Goal: Task Accomplishment & Management: Use online tool/utility

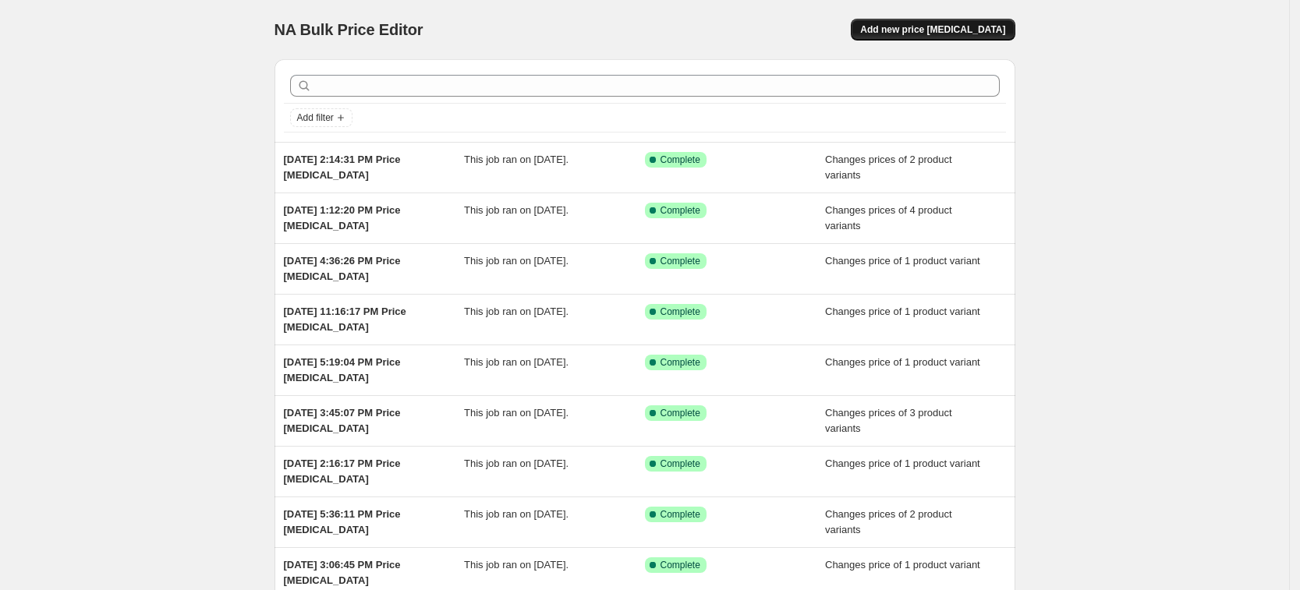
click at [912, 19] on button "Add new price [MEDICAL_DATA]" at bounding box center [933, 30] width 164 height 22
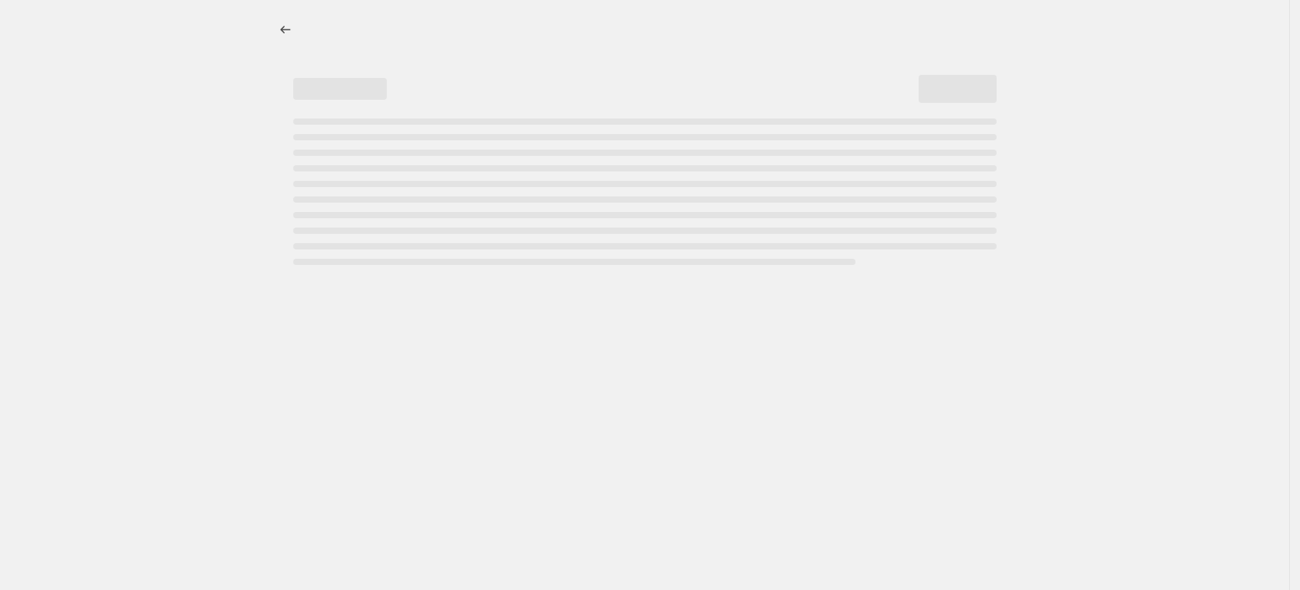
select select "percentage"
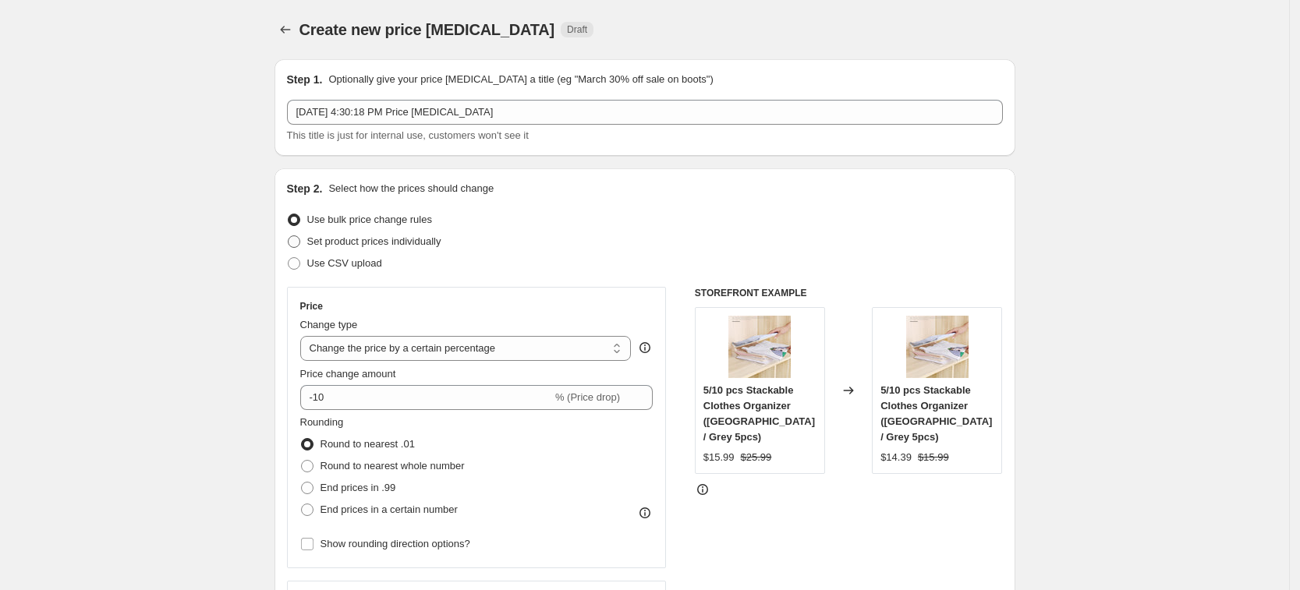
click at [439, 238] on span "Set product prices individually" at bounding box center [374, 242] width 134 height 12
click at [289, 236] on input "Set product prices individually" at bounding box center [288, 236] width 1 height 1
radio input "true"
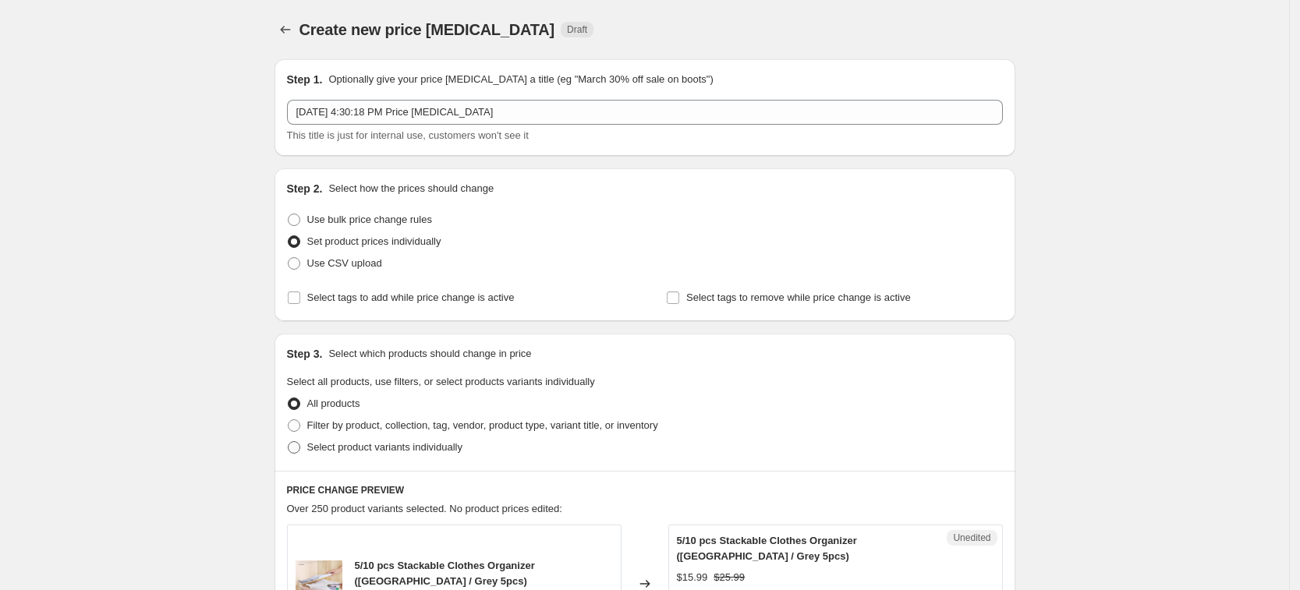
click at [413, 458] on label "Select product variants individually" at bounding box center [374, 448] width 175 height 22
click at [289, 442] on input "Select product variants individually" at bounding box center [288, 441] width 1 height 1
radio input "true"
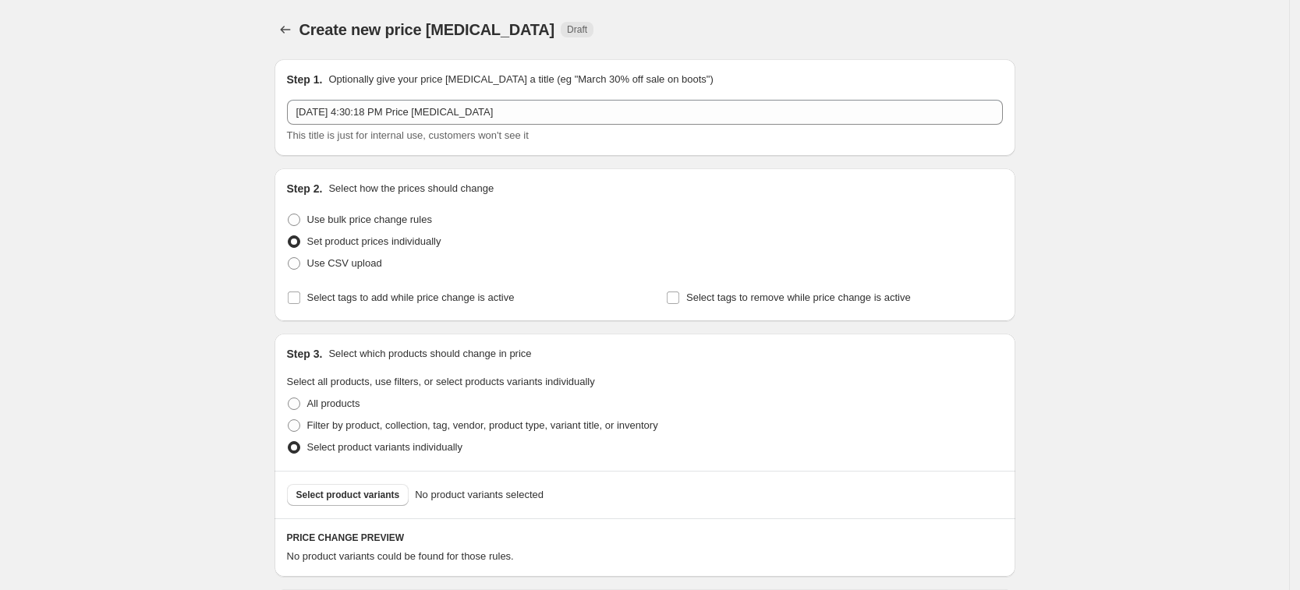
click at [384, 494] on span "Select product variants" at bounding box center [348, 495] width 104 height 12
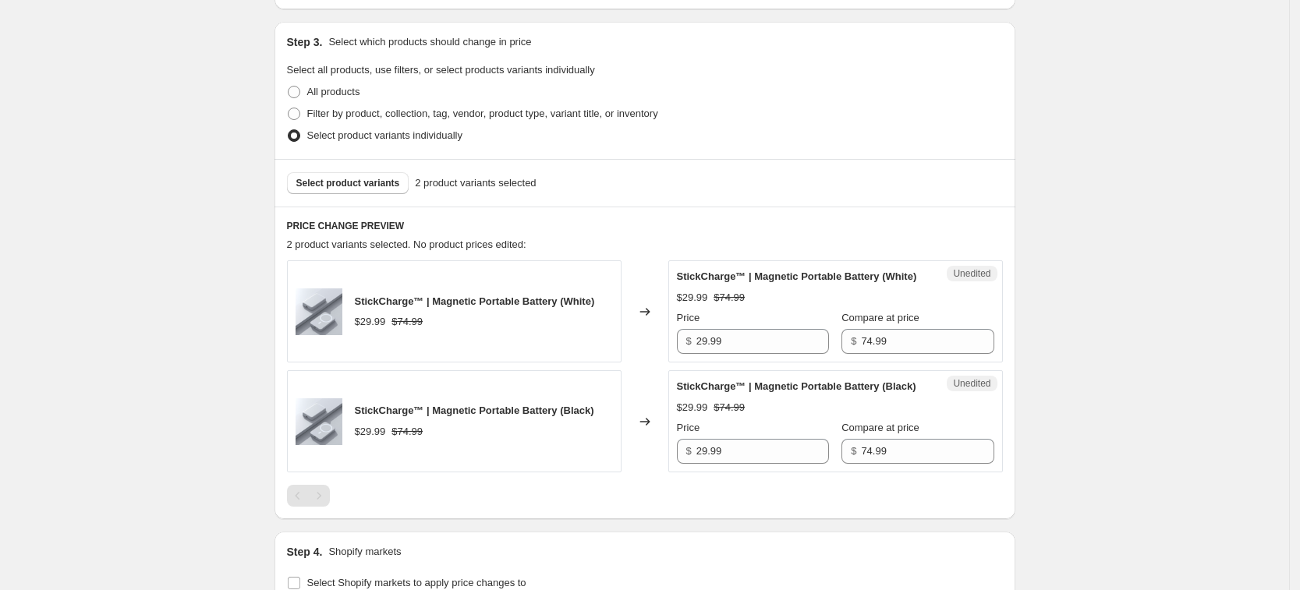
scroll to position [585, 0]
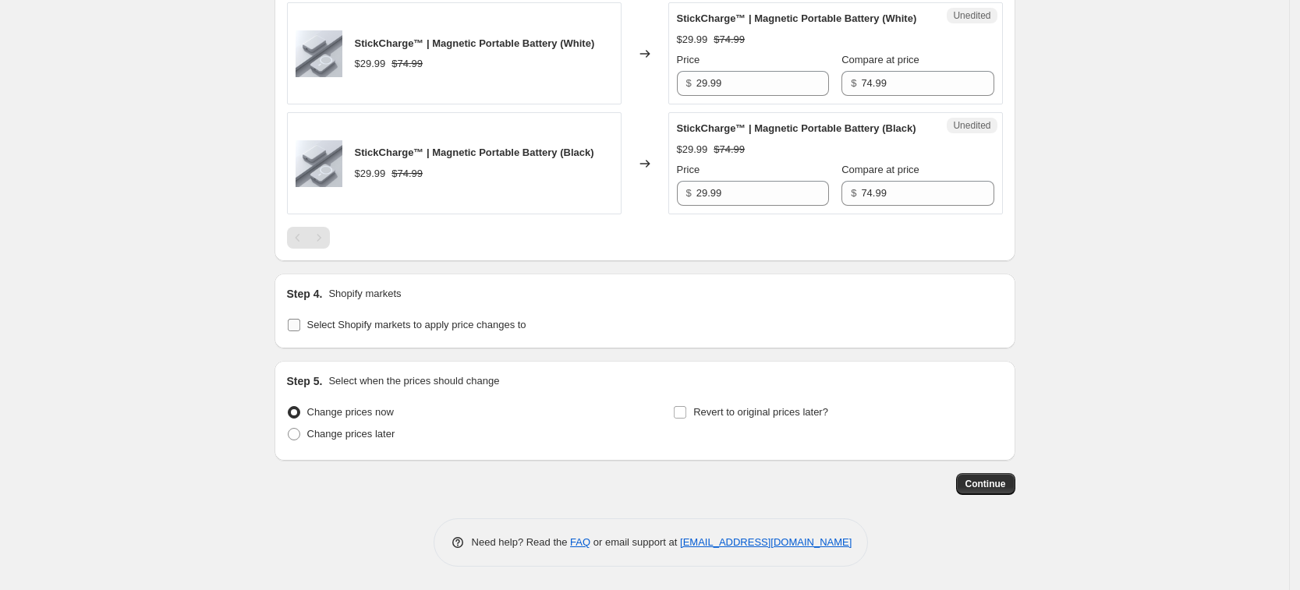
click at [399, 336] on label "Select Shopify markets to apply price changes to" at bounding box center [406, 325] width 239 height 22
click at [300, 331] on input "Select Shopify markets to apply price changes to" at bounding box center [294, 325] width 12 height 12
checkbox input "true"
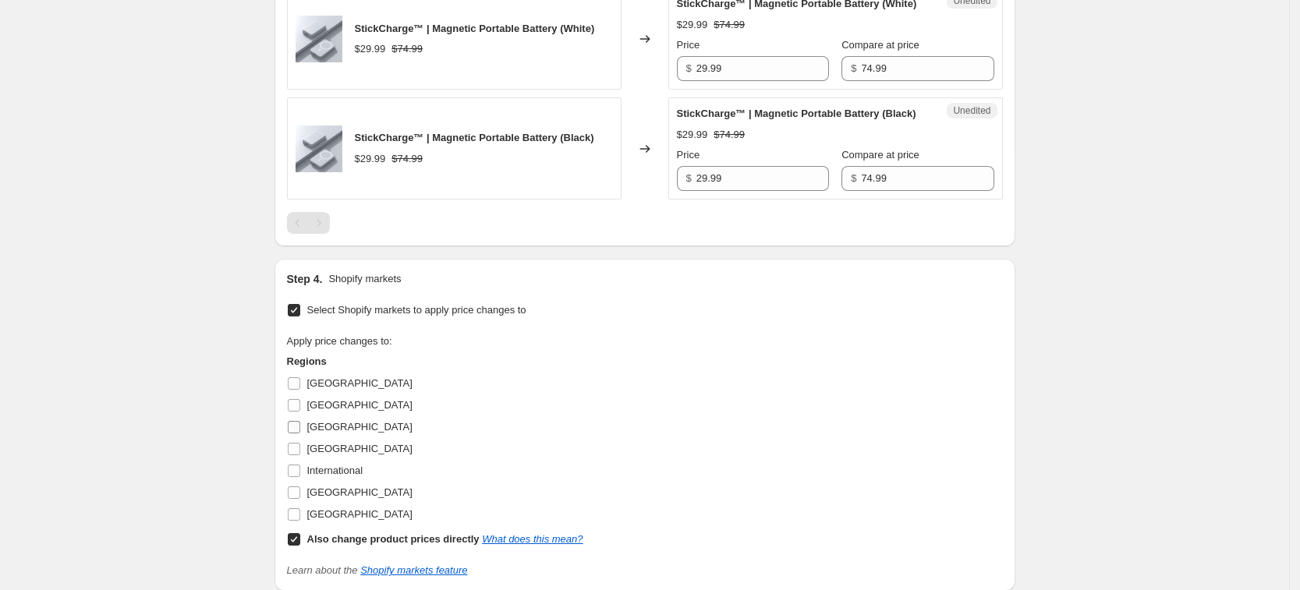
click at [328, 433] on span "[GEOGRAPHIC_DATA]" at bounding box center [359, 427] width 105 height 12
click at [300, 434] on input "[GEOGRAPHIC_DATA]" at bounding box center [294, 427] width 12 height 12
checkbox input "true"
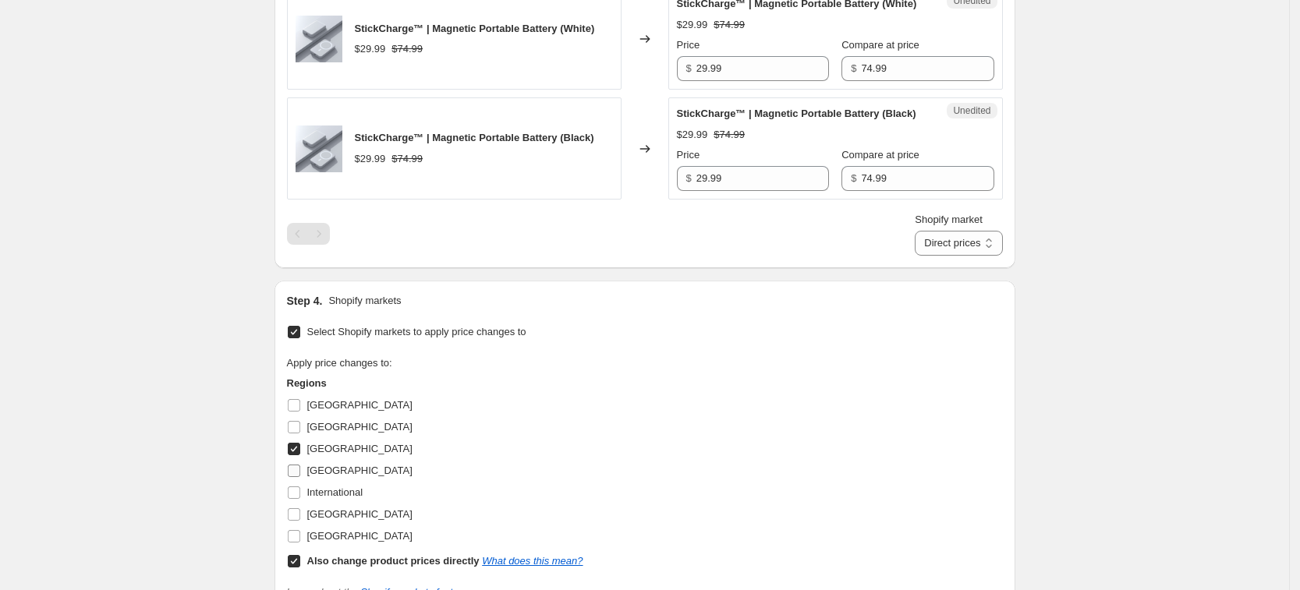
click at [325, 482] on label "[GEOGRAPHIC_DATA]" at bounding box center [350, 471] width 126 height 22
click at [300, 477] on input "[GEOGRAPHIC_DATA]" at bounding box center [294, 471] width 12 height 12
checkbox input "true"
click at [353, 520] on span "[GEOGRAPHIC_DATA]" at bounding box center [359, 514] width 105 height 12
click at [300, 521] on input "[GEOGRAPHIC_DATA]" at bounding box center [294, 514] width 12 height 12
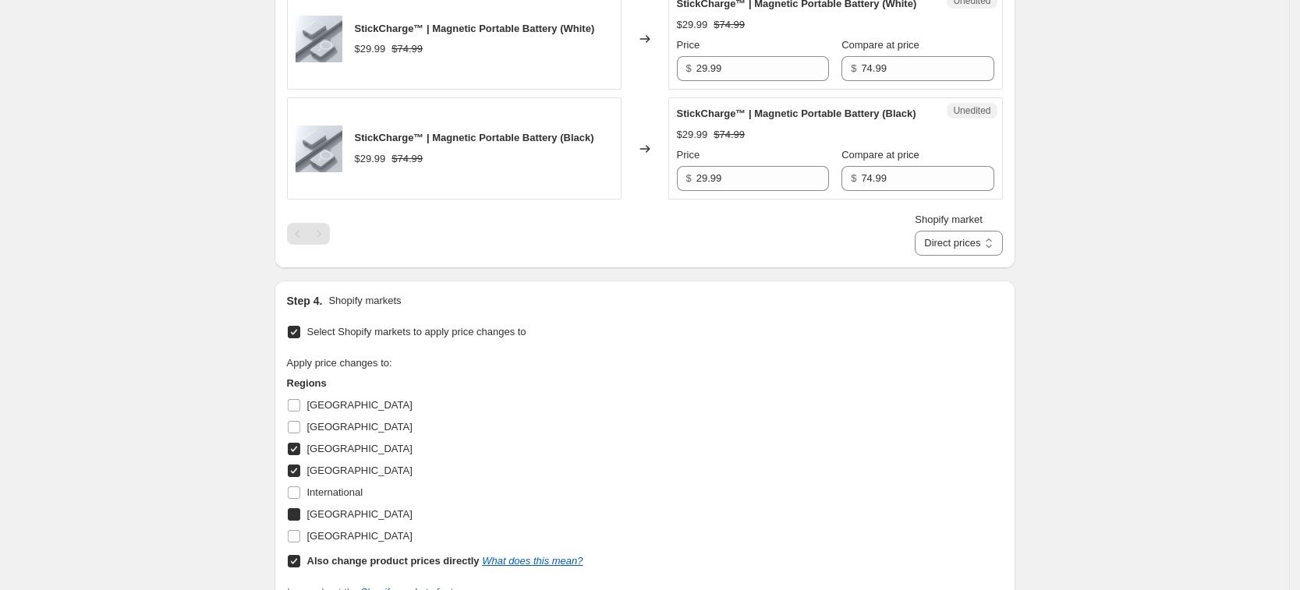
checkbox input "true"
click at [347, 542] on span "[GEOGRAPHIC_DATA]" at bounding box center [359, 536] width 105 height 12
click at [300, 543] on input "[GEOGRAPHIC_DATA]" at bounding box center [294, 536] width 12 height 12
checkbox input "true"
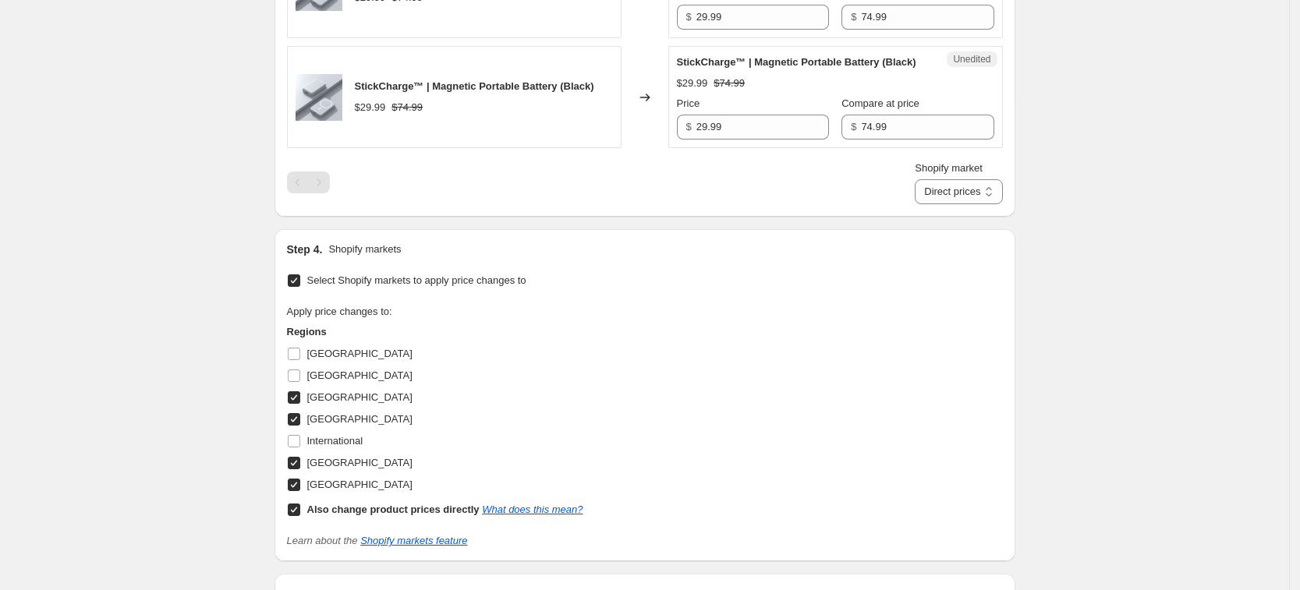
scroll to position [682, 0]
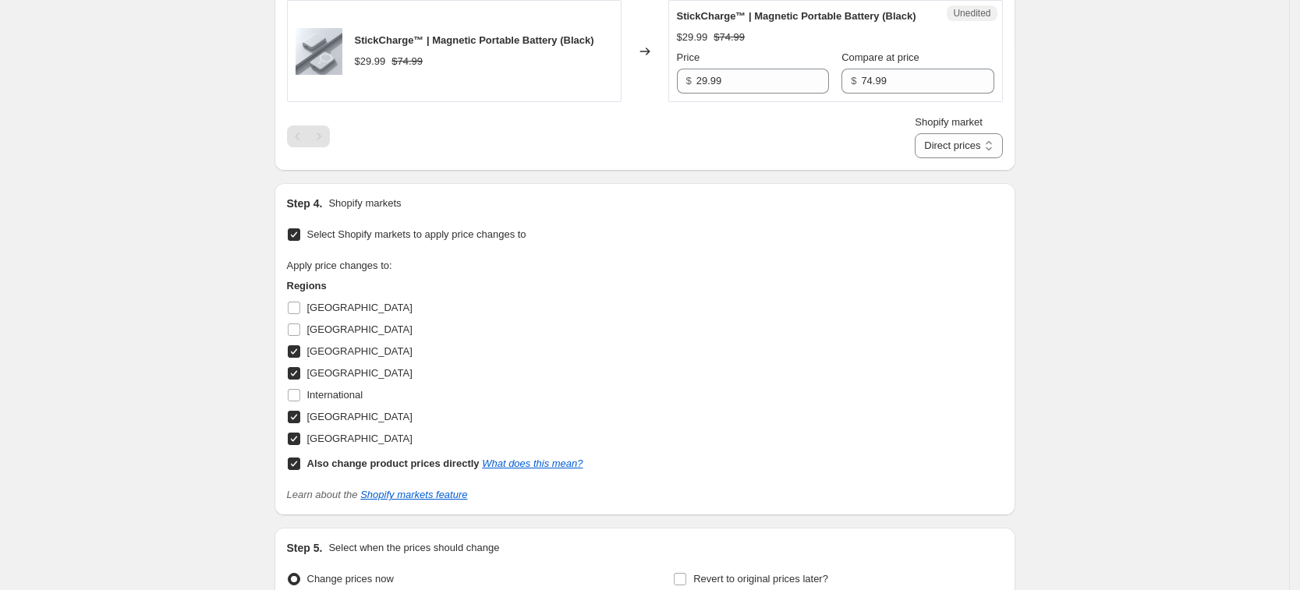
click at [356, 472] on div "Also change product prices directly What does this mean?" at bounding box center [445, 464] width 276 height 16
click at [300, 470] on input "Also change product prices directly What does this mean?" at bounding box center [294, 464] width 12 height 12
checkbox input "false"
select select "13152354545"
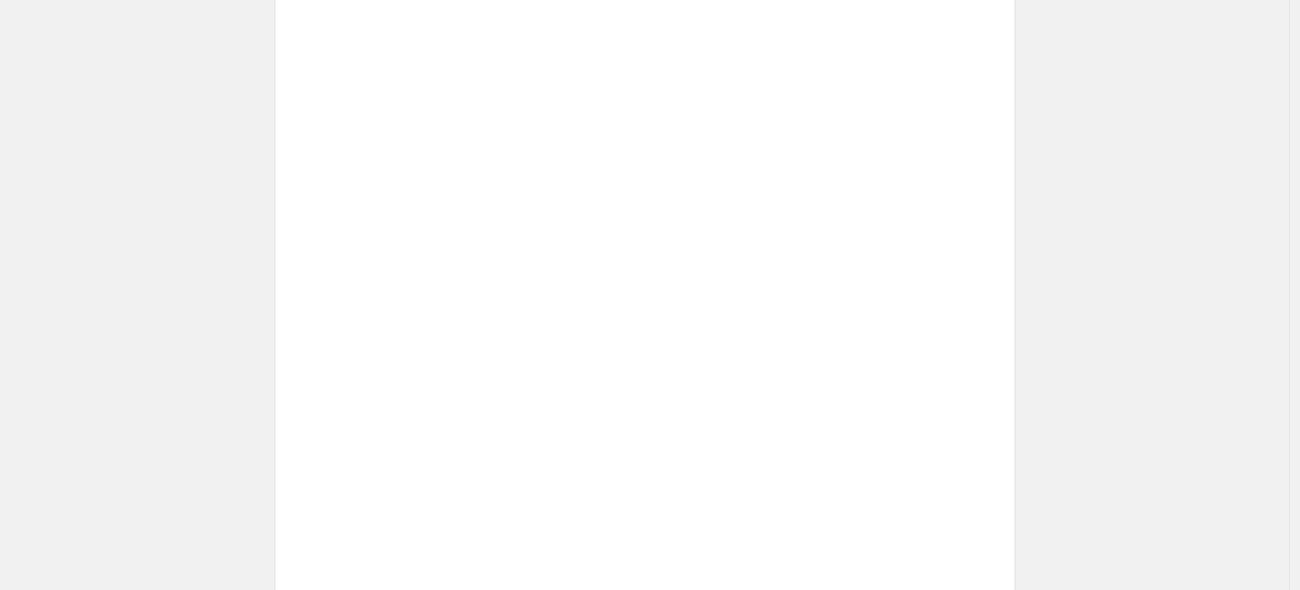
scroll to position [487, 0]
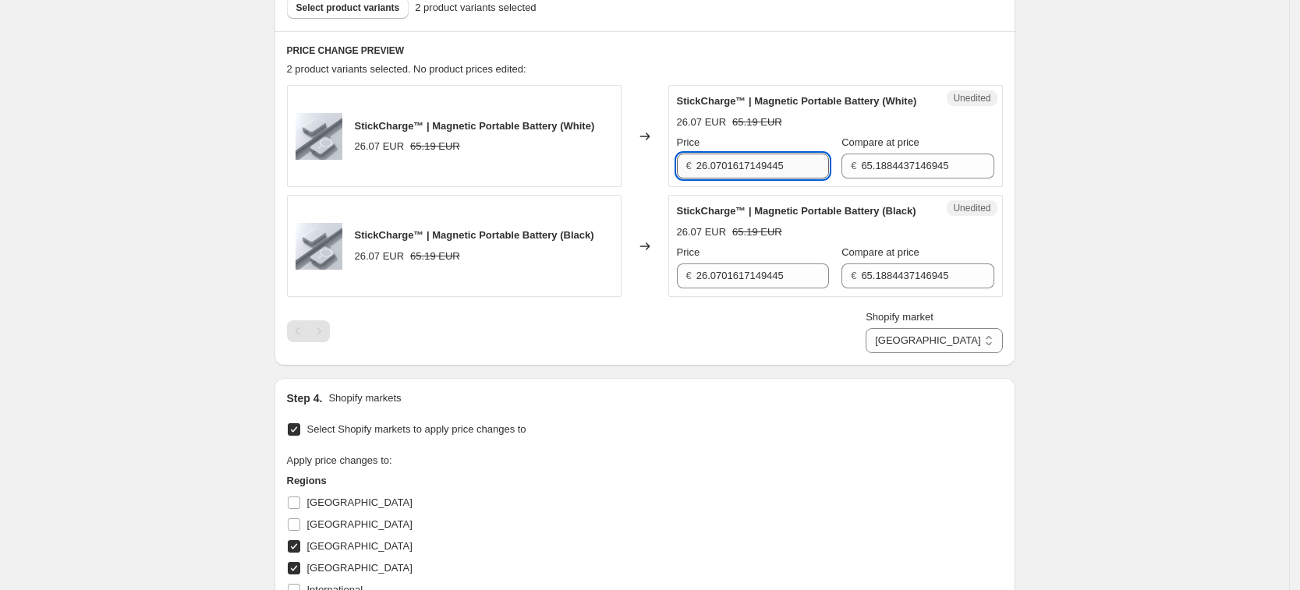
click at [762, 179] on input "26.0701617149445" at bounding box center [762, 166] width 133 height 25
type input "29.99"
click at [880, 174] on input "65.1884437146945" at bounding box center [927, 166] width 133 height 25
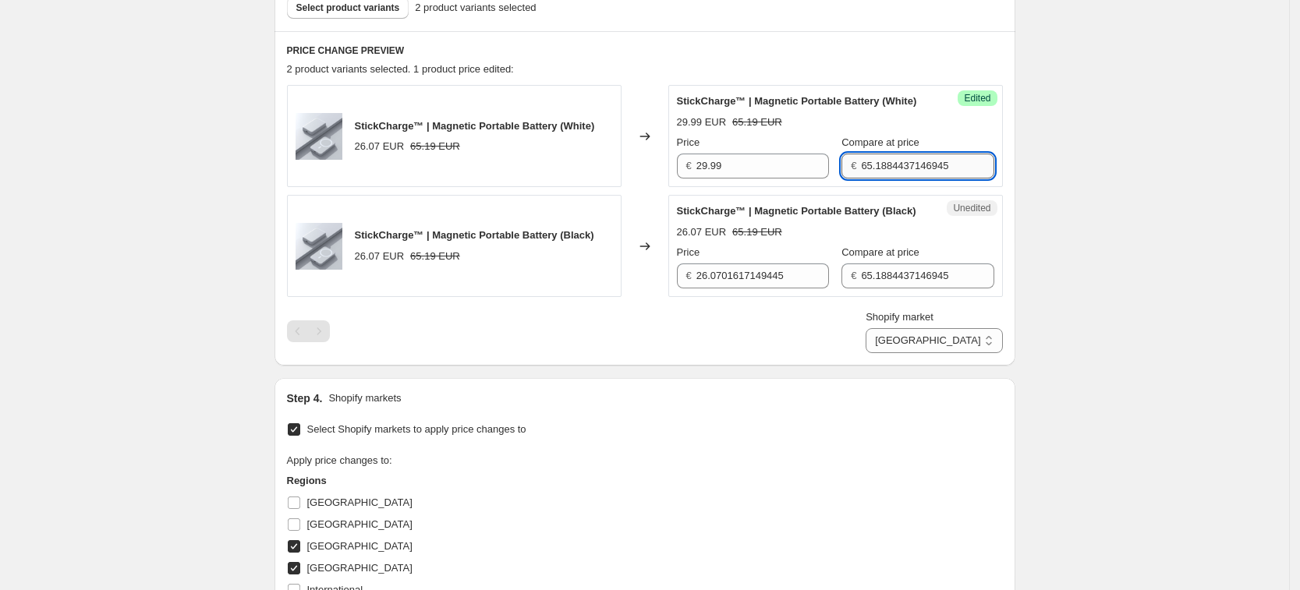
click at [880, 174] on input "65.1884437146945" at bounding box center [927, 166] width 133 height 25
type input "74.99"
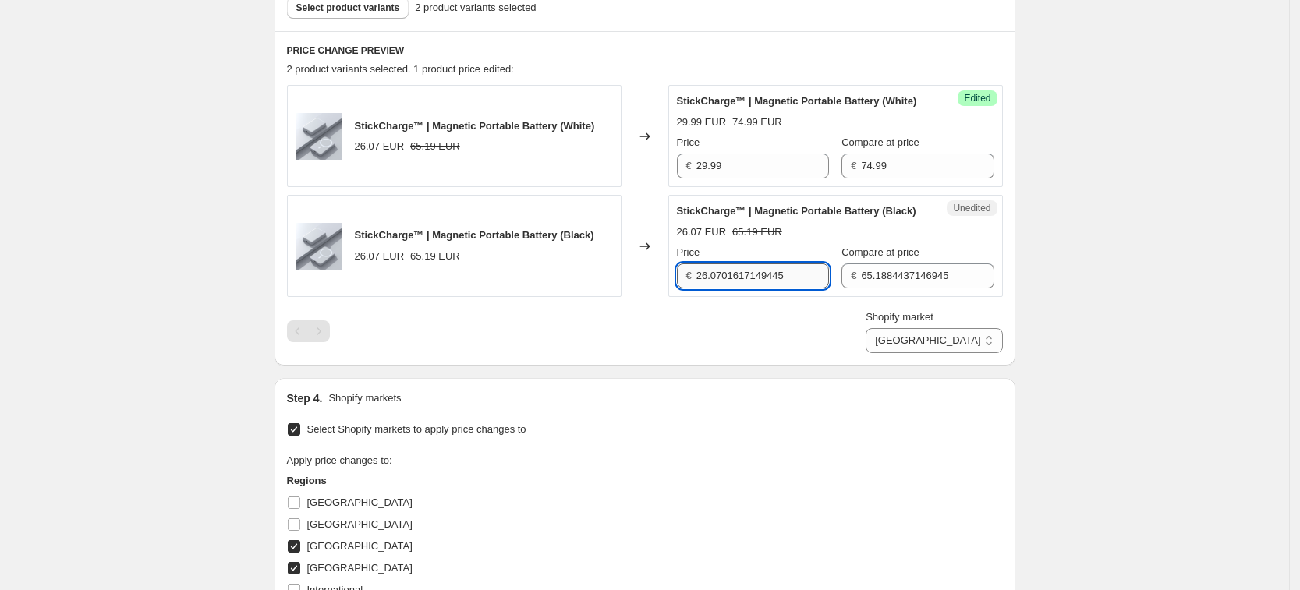
click at [754, 289] on input "26.0701617149445" at bounding box center [762, 276] width 133 height 25
type input "29.99"
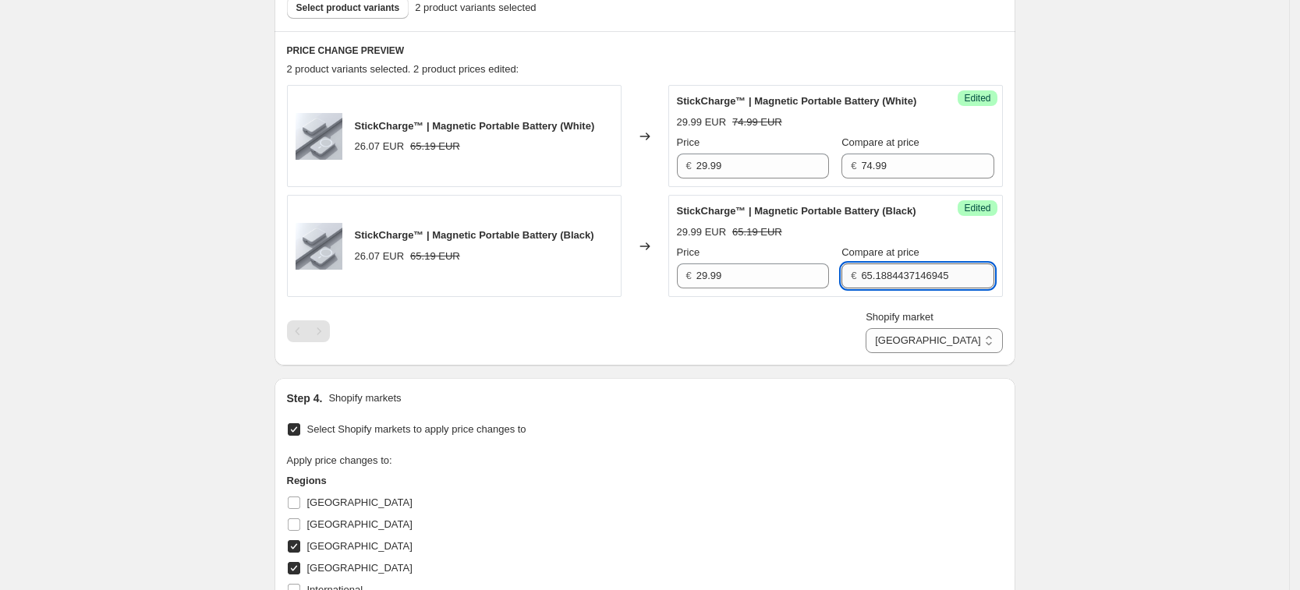
click at [868, 289] on input "65.1884437146945" at bounding box center [927, 276] width 133 height 25
type input "74.99"
click at [834, 348] on div "Shopify market [GEOGRAPHIC_DATA] [GEOGRAPHIC_DATA] [GEOGRAPHIC_DATA] [GEOGRAPHI…" at bounding box center [645, 332] width 716 height 44
click at [941, 353] on select "[GEOGRAPHIC_DATA] [GEOGRAPHIC_DATA] [GEOGRAPHIC_DATA] [GEOGRAPHIC_DATA]" at bounding box center [934, 340] width 136 height 25
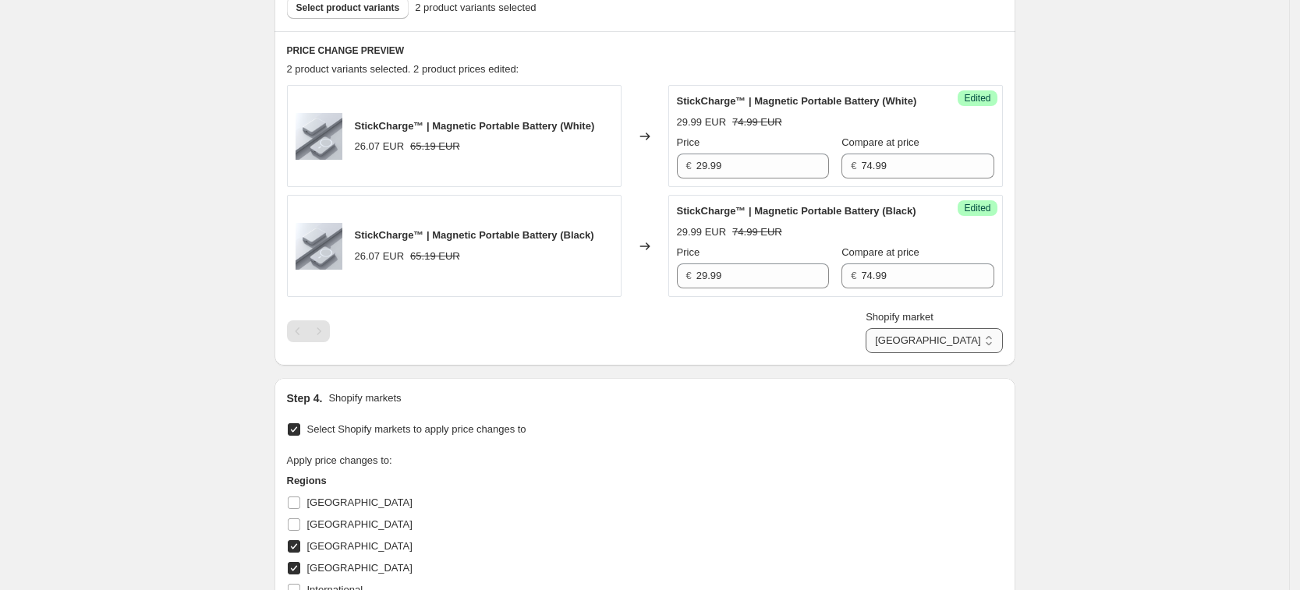
select select "13152321777"
click at [936, 353] on select "[GEOGRAPHIC_DATA] [GEOGRAPHIC_DATA] [GEOGRAPHIC_DATA] [GEOGRAPHIC_DATA]" at bounding box center [934, 340] width 136 height 25
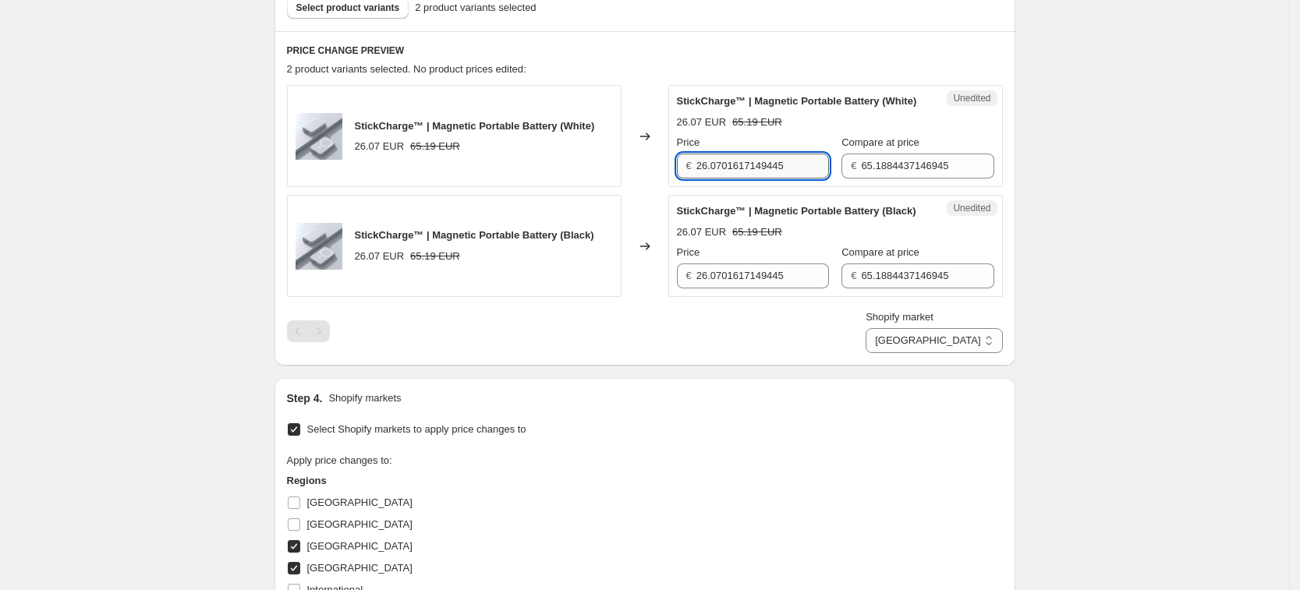
drag, startPoint x: 746, startPoint y: 197, endPoint x: 756, endPoint y: 178, distance: 21.3
click at [756, 178] on input "26.0701617149445" at bounding box center [762, 166] width 133 height 25
type input "29.99"
click at [822, 179] on div "Price € 29.99 Compare at price € 65.1884437146945" at bounding box center [835, 157] width 317 height 44
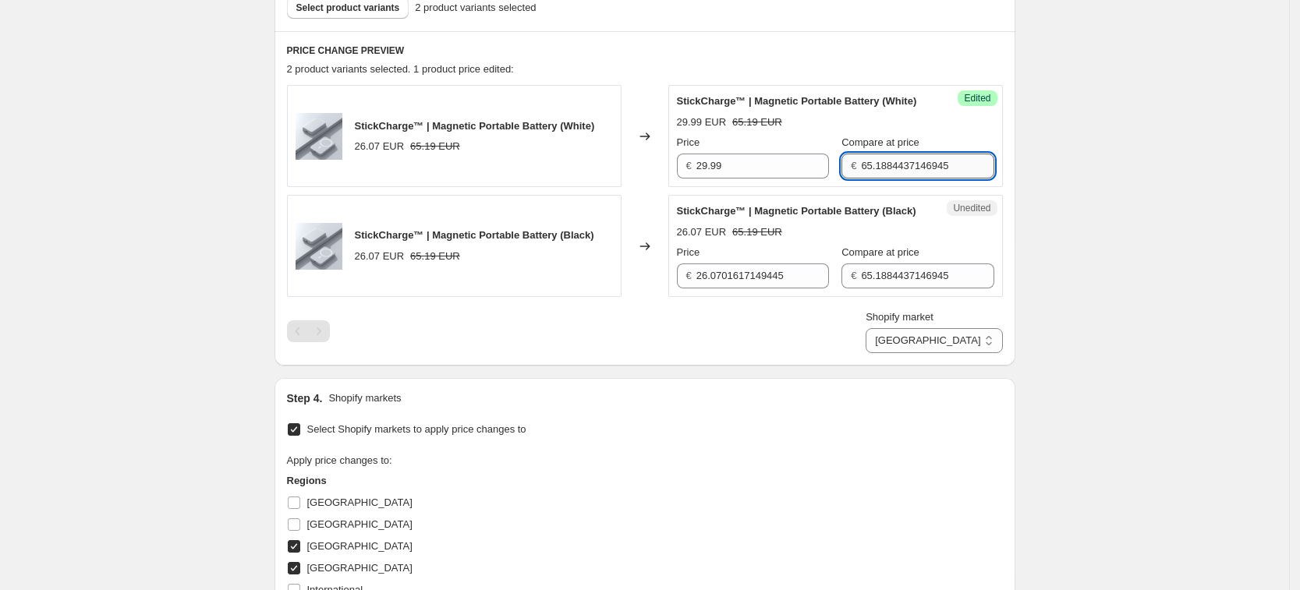
click at [914, 178] on input "65.1884437146945" at bounding box center [927, 166] width 133 height 25
type input "74.99"
click at [758, 289] on input "26.0701617149445" at bounding box center [762, 276] width 133 height 25
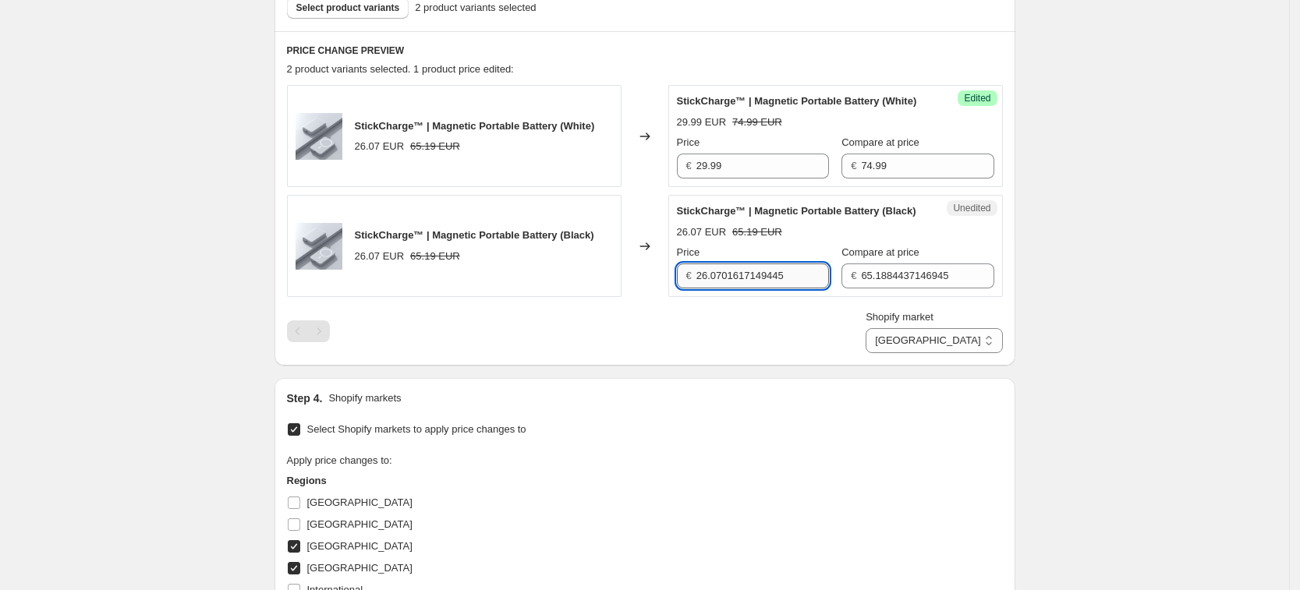
click at [756, 289] on input "26.0701617149445" at bounding box center [762, 276] width 133 height 25
type input "29.99"
click at [924, 289] on input "65.1884437146945" at bounding box center [927, 276] width 133 height 25
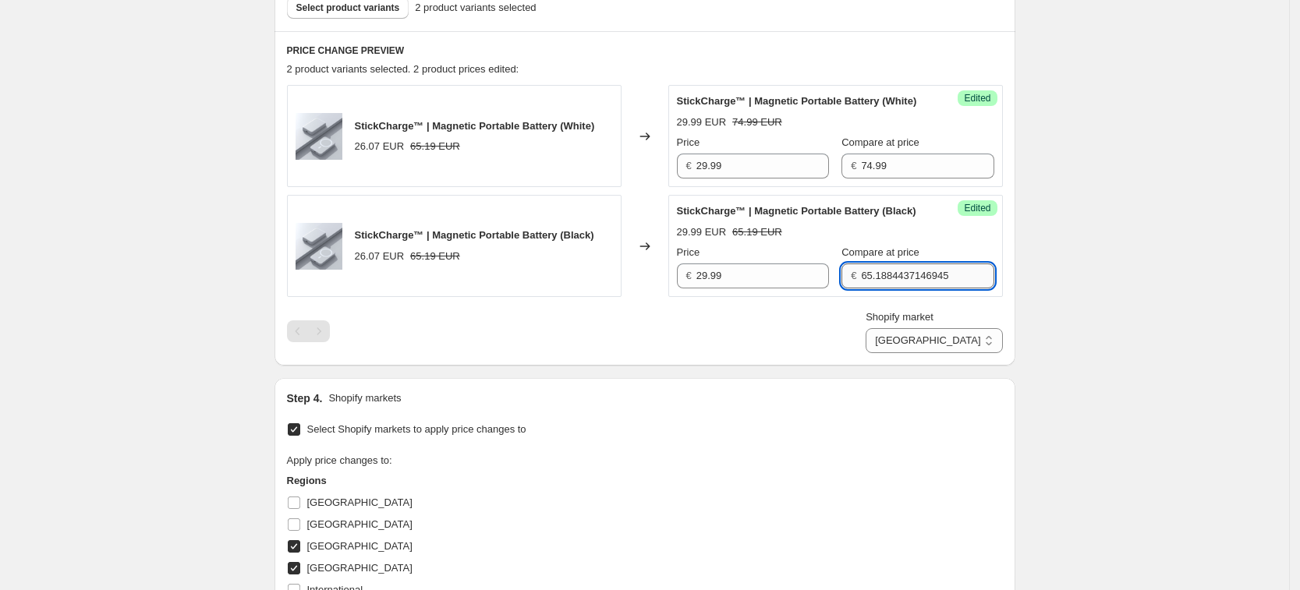
click at [924, 289] on input "65.1884437146945" at bounding box center [927, 276] width 133 height 25
type input "74.99"
click at [883, 342] on div "Shopify market [GEOGRAPHIC_DATA] [GEOGRAPHIC_DATA] [GEOGRAPHIC_DATA] [GEOGRAPHI…" at bounding box center [645, 332] width 716 height 44
drag, startPoint x: 958, startPoint y: 359, endPoint x: 970, endPoint y: 382, distance: 26.2
click at [958, 353] on select "[GEOGRAPHIC_DATA] [GEOGRAPHIC_DATA] [GEOGRAPHIC_DATA] [GEOGRAPHIC_DATA]" at bounding box center [934, 340] width 136 height 25
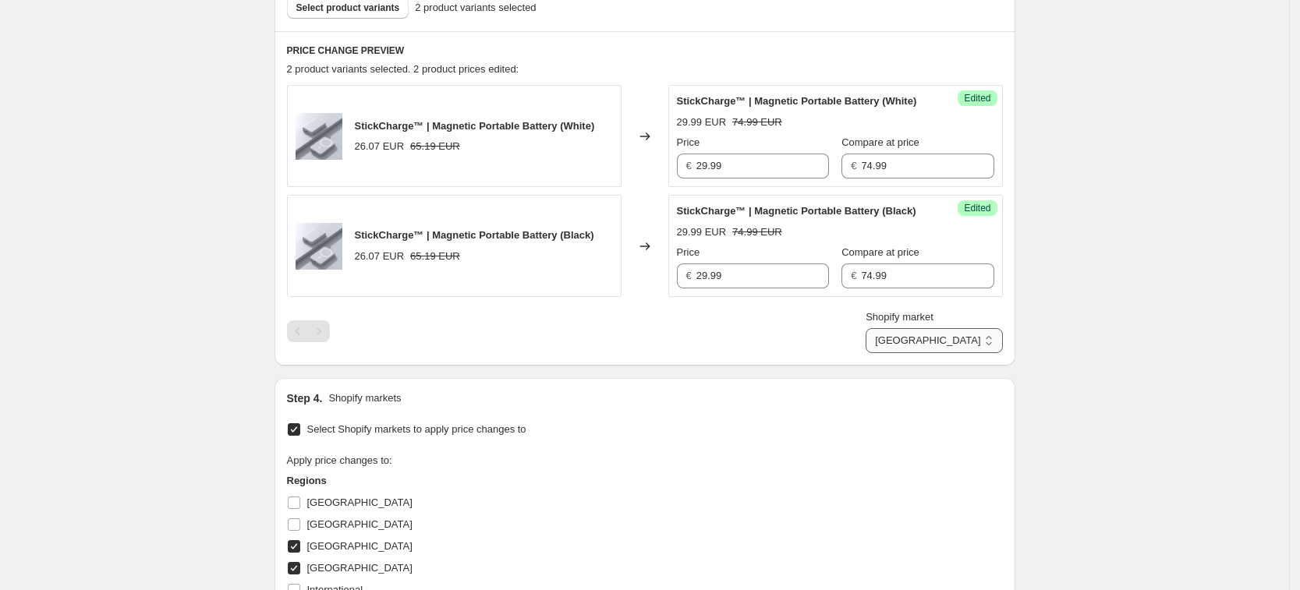
select select "7501644017"
click at [902, 353] on select "[GEOGRAPHIC_DATA] [GEOGRAPHIC_DATA] [GEOGRAPHIC_DATA] [GEOGRAPHIC_DATA]" at bounding box center [934, 340] width 136 height 25
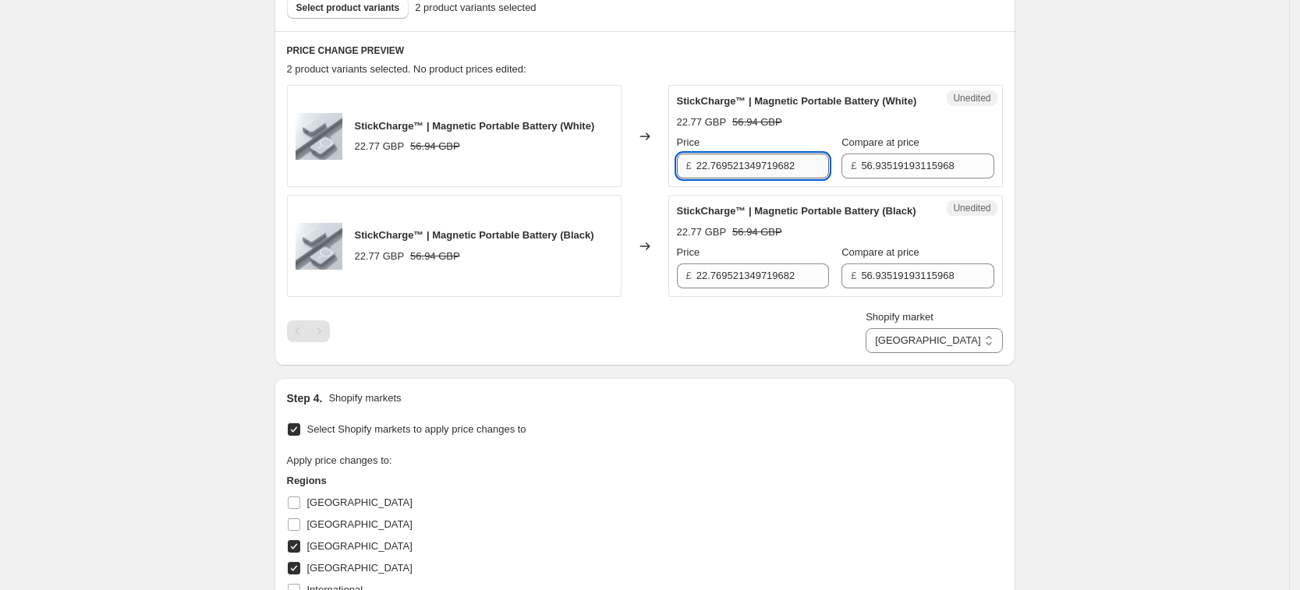
click at [774, 175] on input "22.769521349719682" at bounding box center [762, 166] width 133 height 25
click at [774, 175] on input "22.7695213497129682" at bounding box center [762, 166] width 133 height 25
click at [736, 179] on input "24" at bounding box center [762, 166] width 133 height 25
type input "25.99"
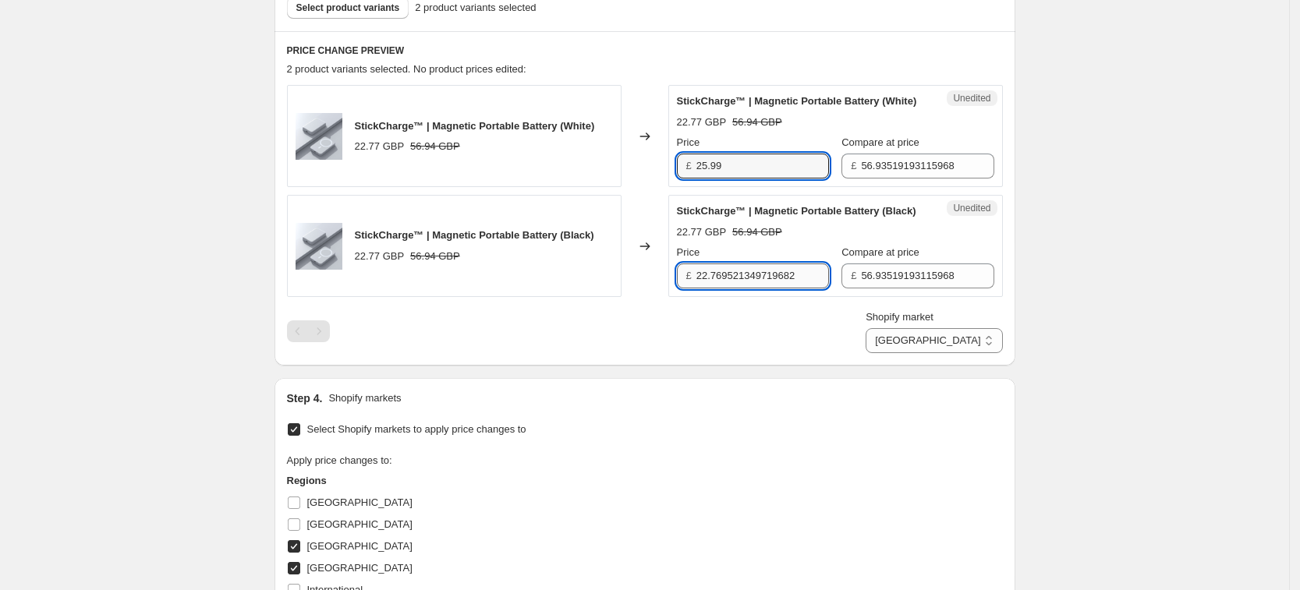
click at [749, 289] on input "22.769521349719682" at bounding box center [762, 276] width 133 height 25
type input "25.99"
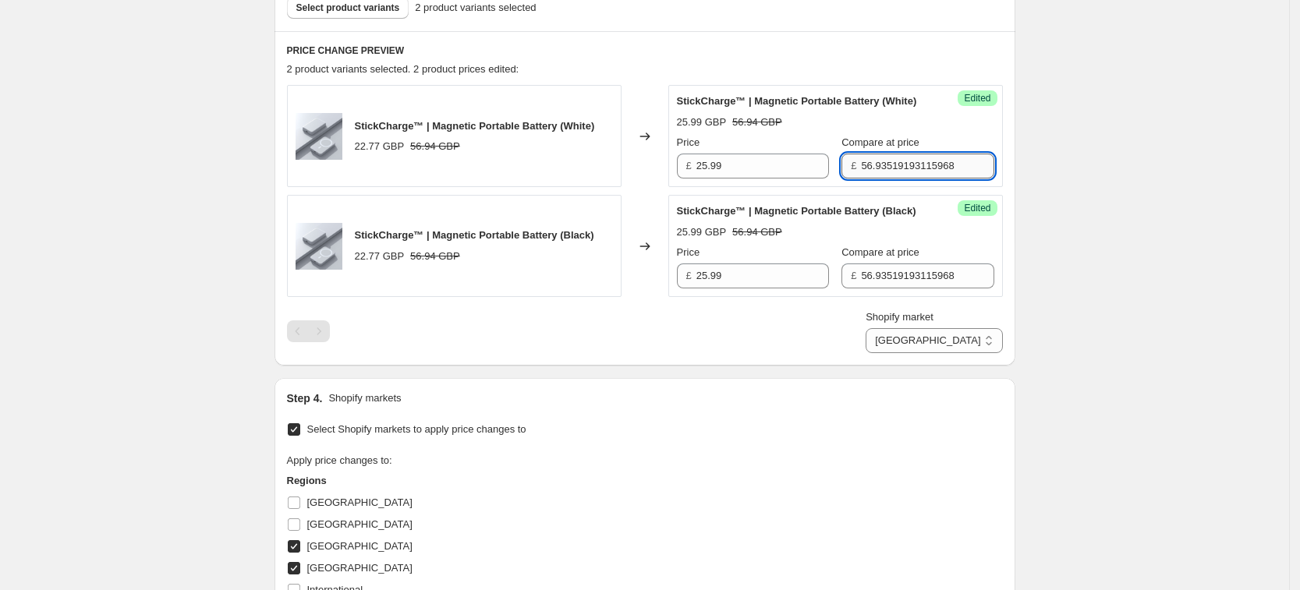
click at [874, 175] on input "56.93519193115968" at bounding box center [927, 166] width 133 height 25
click at [873, 177] on input "56.93519193115968" at bounding box center [927, 166] width 133 height 25
click at [884, 179] on input "56.9363519193115968" at bounding box center [927, 166] width 133 height 25
click at [885, 179] on input "56.9363519193115968" at bounding box center [927, 166] width 133 height 25
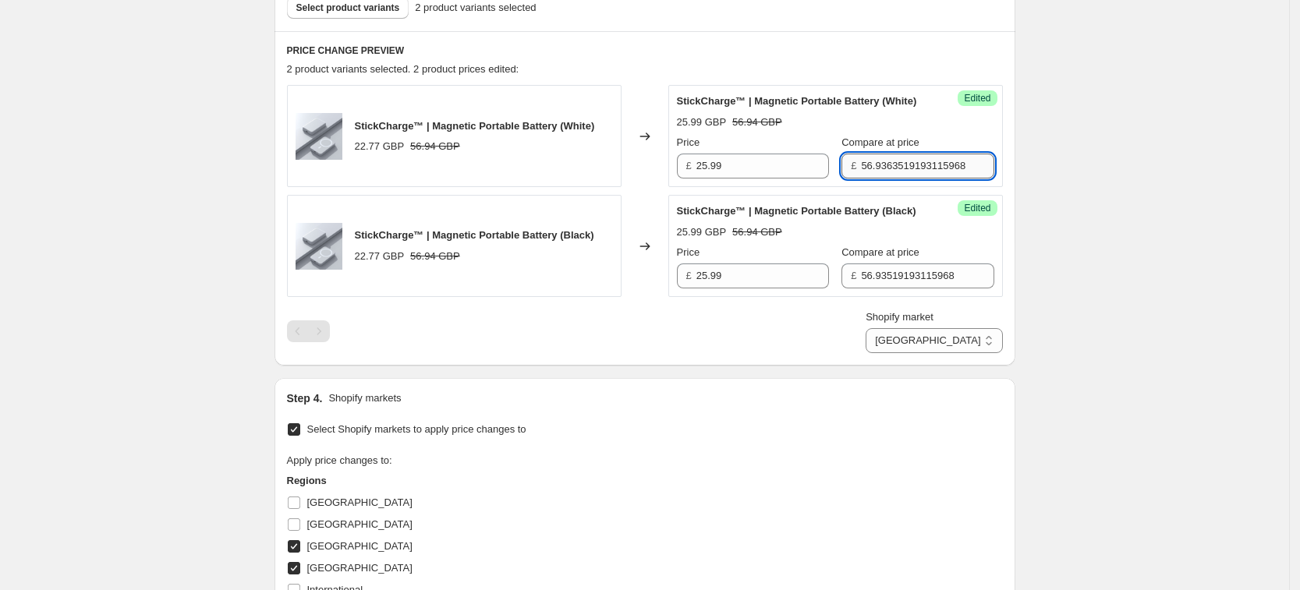
click at [885, 179] on input "56.9363519193115968" at bounding box center [927, 166] width 133 height 25
type input "63.99"
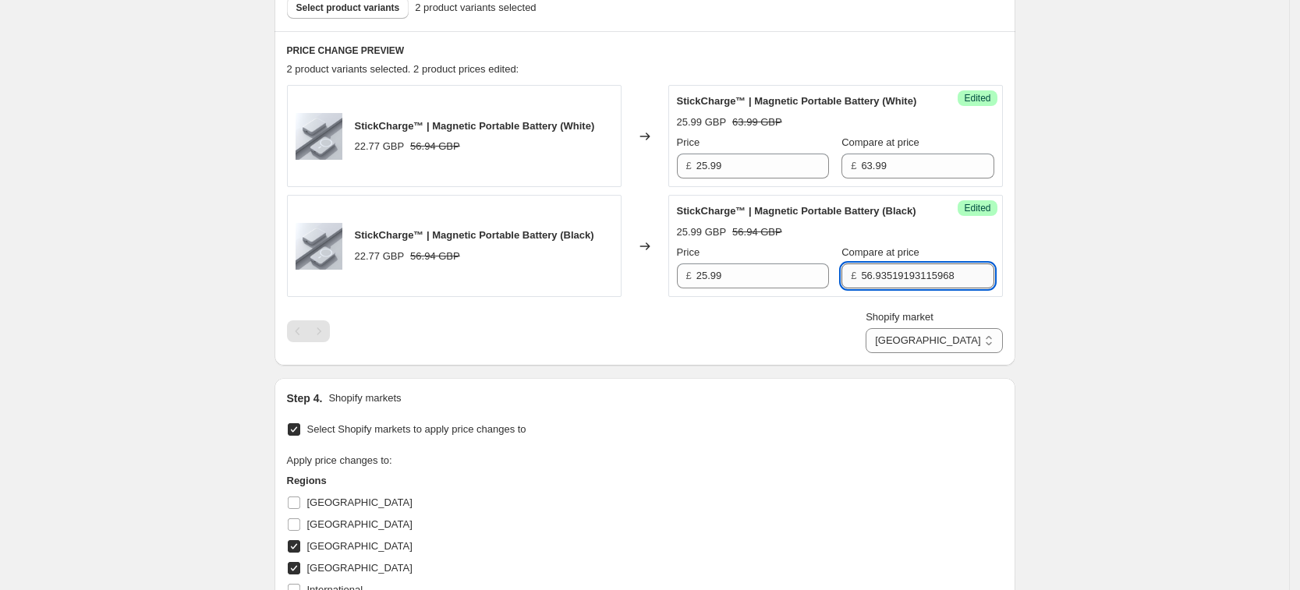
click at [898, 289] on input "56.93519193115968" at bounding box center [927, 276] width 133 height 25
click at [898, 289] on input "56.93519163115968" at bounding box center [927, 276] width 133 height 25
type input "63.99"
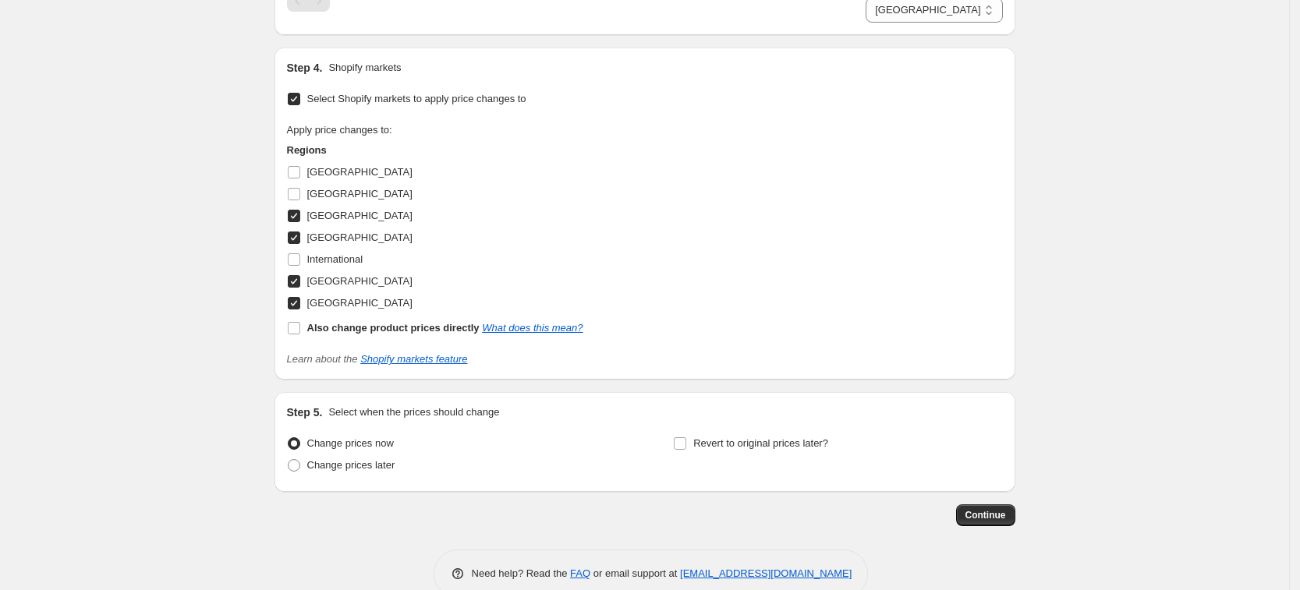
scroll to position [880, 0]
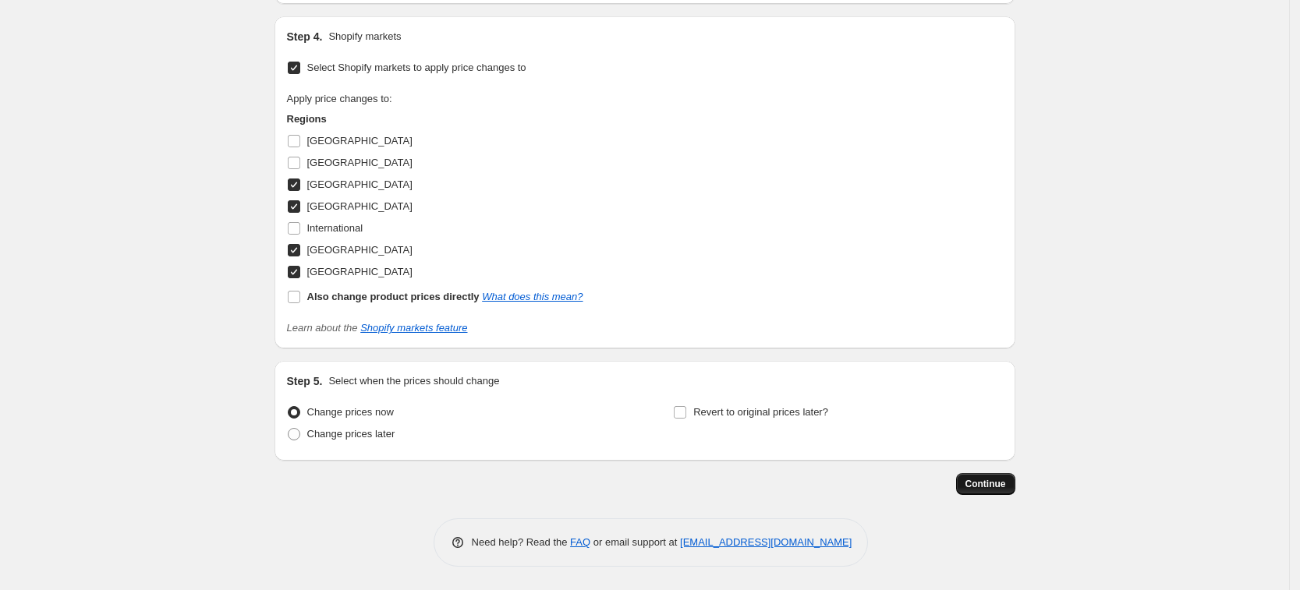
click at [983, 478] on button "Continue" at bounding box center [985, 484] width 59 height 22
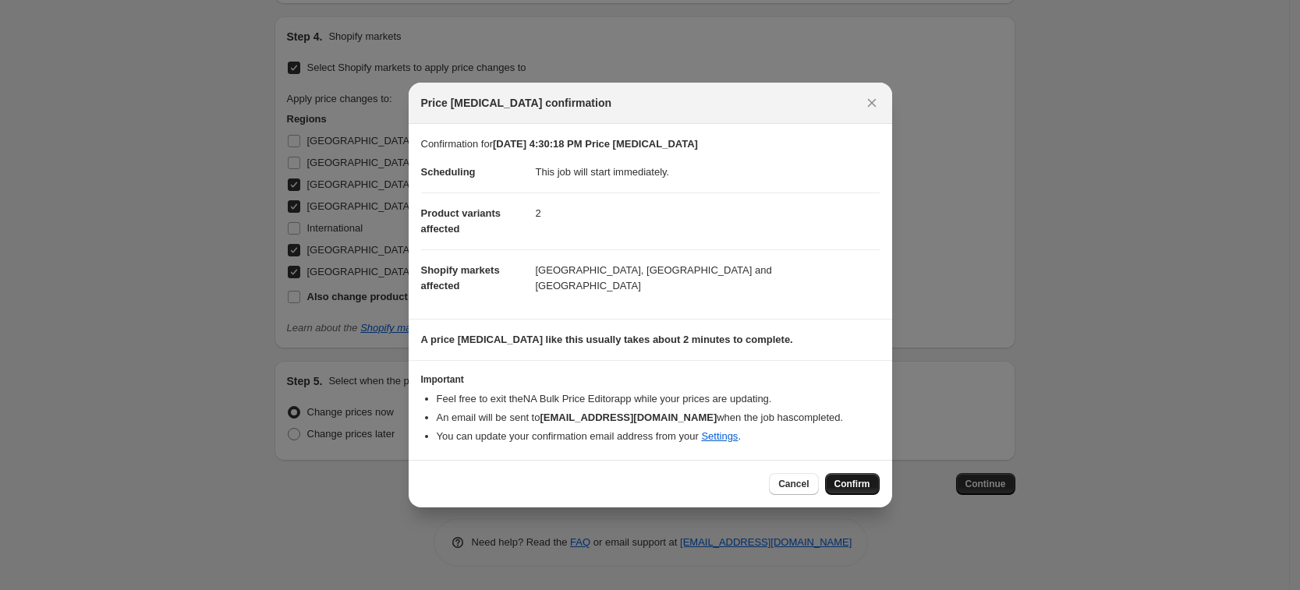
click at [841, 487] on span "Confirm" at bounding box center [852, 484] width 36 height 12
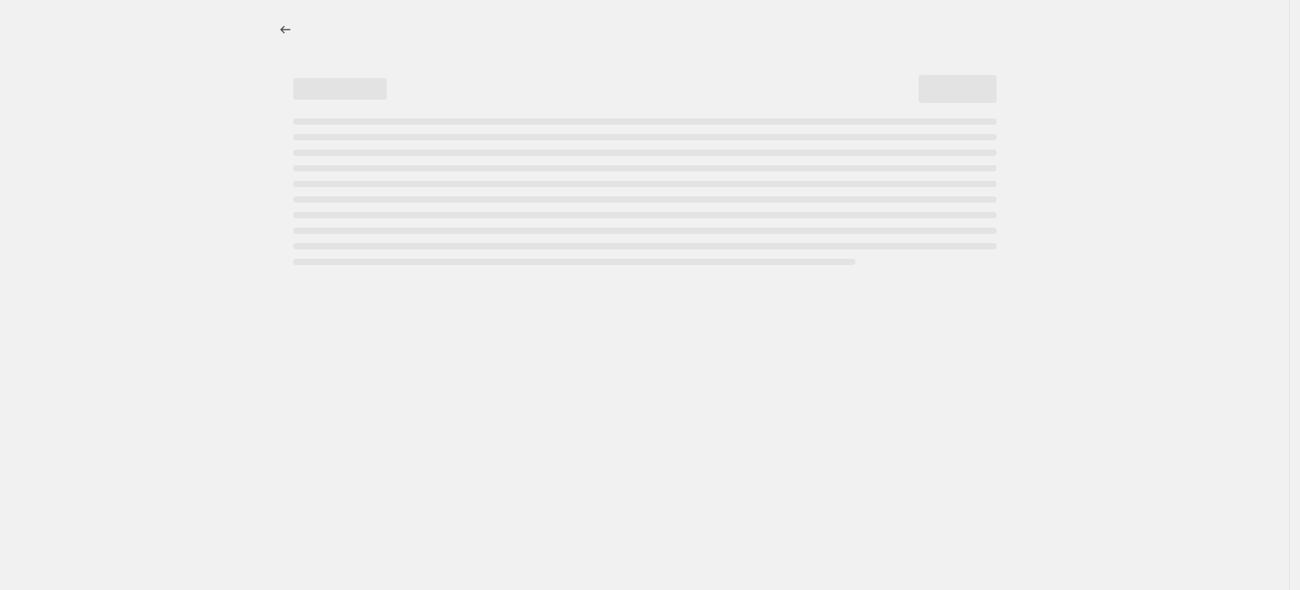
select select "7501644017"
